Goal: Manage account settings

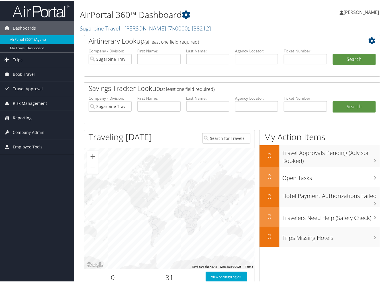
click at [28, 117] on span "Reporting" at bounding box center [22, 117] width 19 height 14
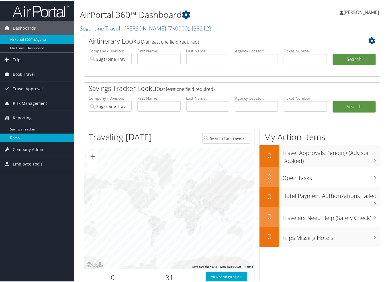
click at [23, 134] on link "Domo" at bounding box center [37, 137] width 74 height 9
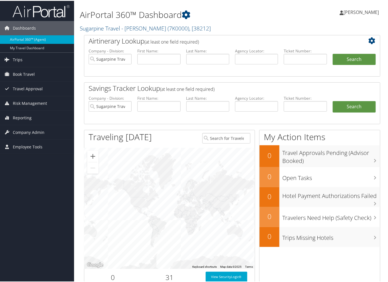
click at [363, 12] on span "[PERSON_NAME]" at bounding box center [360, 11] width 35 height 6
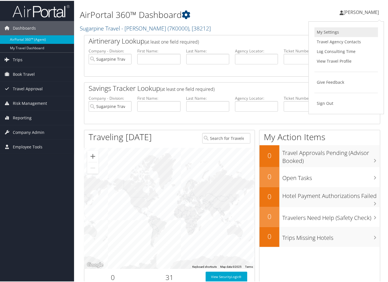
click at [346, 30] on link "My Settings" at bounding box center [345, 31] width 63 height 10
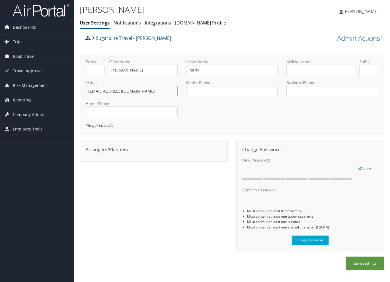
drag, startPoint x: 145, startPoint y: 91, endPoint x: 80, endPoint y: 88, distance: 64.7
click at [80, 88] on div "Prefix: * First Name: [PERSON_NAME] This field is required * Last Name: Patrik …" at bounding box center [232, 93] width 305 height 81
click at [376, 12] on span "[PERSON_NAME]" at bounding box center [360, 11] width 35 height 6
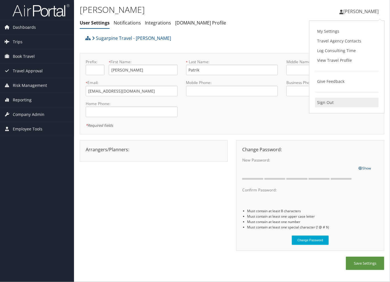
click at [343, 98] on link "Sign Out" at bounding box center [346, 103] width 63 height 10
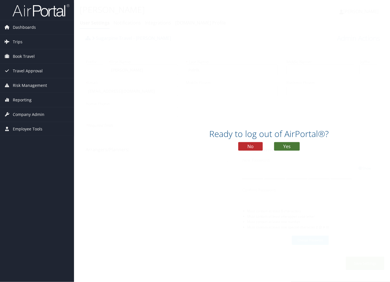
click at [291, 147] on button "Yes" at bounding box center [287, 146] width 26 height 9
